Goal: Task Accomplishment & Management: Manage account settings

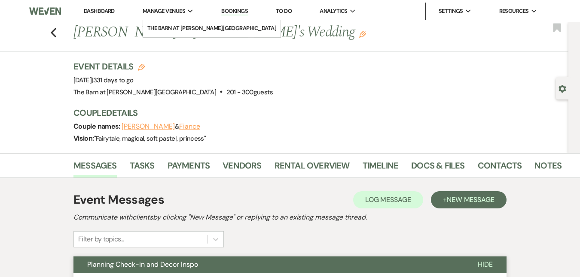
click at [183, 9] on span "Manage Venues" at bounding box center [164, 11] width 43 height 9
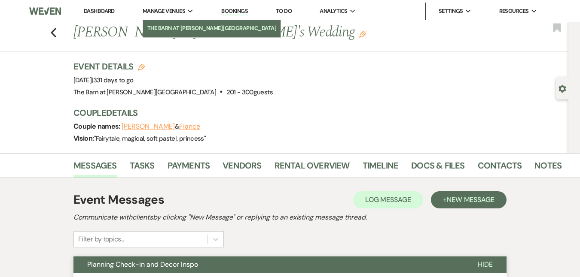
click at [180, 25] on li "The Barn at [PERSON_NAME][GEOGRAPHIC_DATA]" at bounding box center [211, 28] width 129 height 9
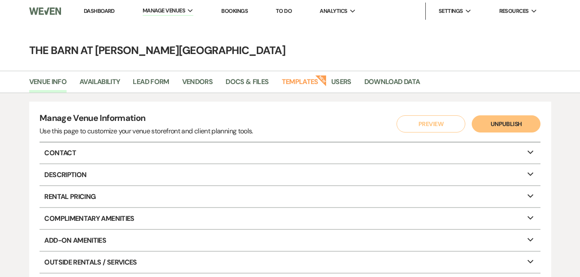
click at [239, 12] on link "Bookings" at bounding box center [234, 10] width 27 height 7
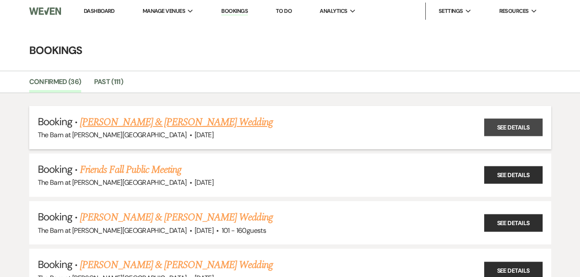
click at [496, 130] on link "See Details" at bounding box center [513, 128] width 58 height 18
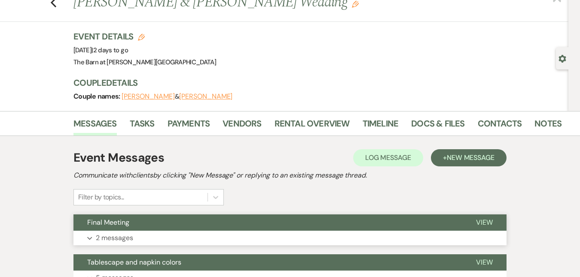
scroll to position [23, 0]
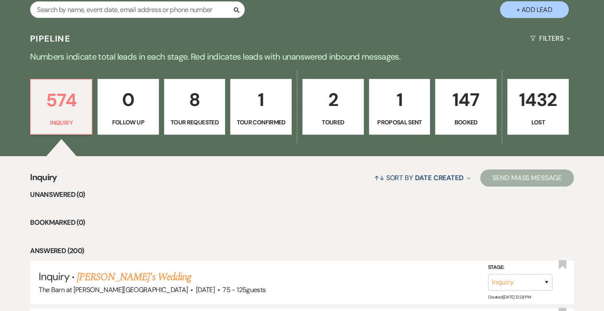
scroll to position [82, 0]
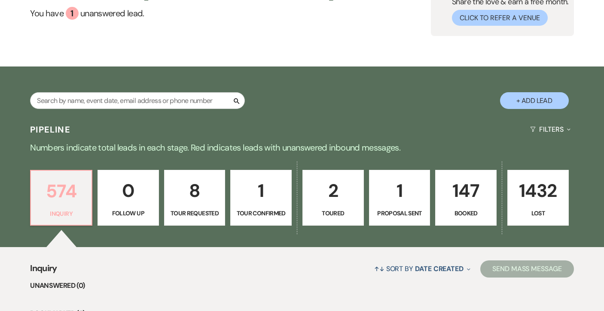
click at [71, 185] on p "574" at bounding box center [61, 191] width 50 height 29
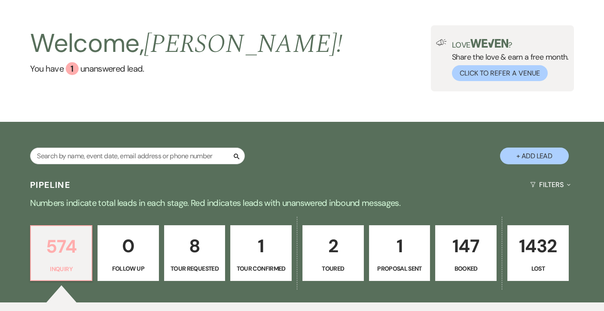
scroll to position [0, 0]
